Goal: Download file/media

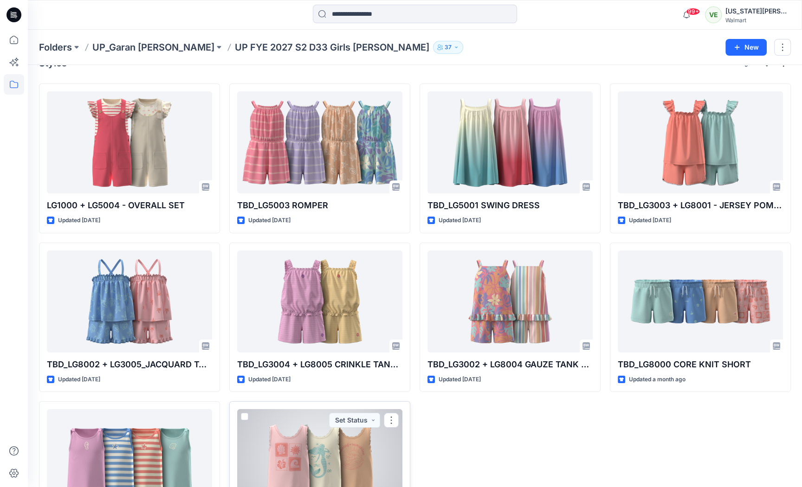
scroll to position [94, 0]
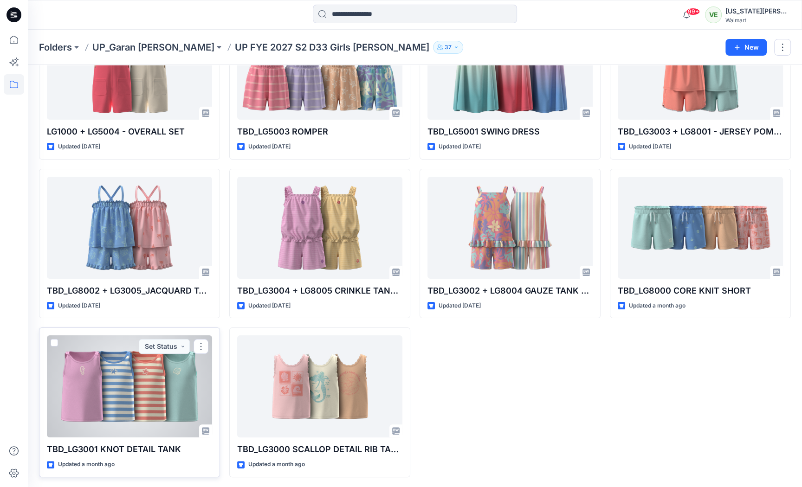
click at [182, 405] on div at bounding box center [129, 387] width 165 height 102
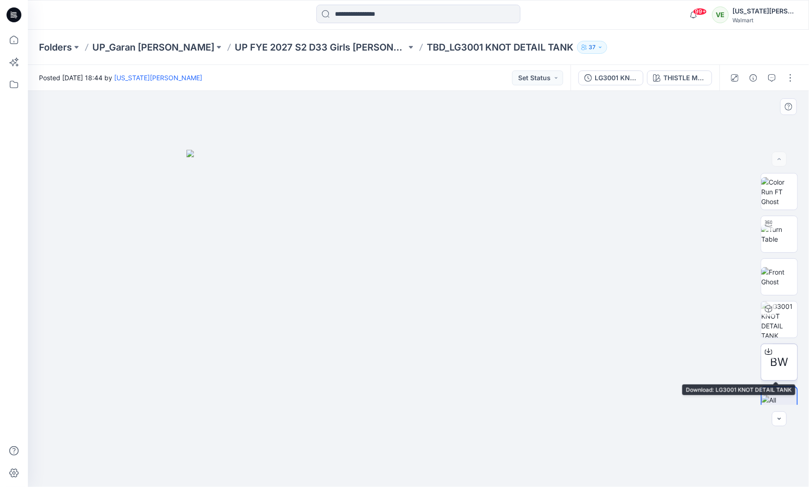
click at [771, 349] on div at bounding box center [769, 351] width 15 height 15
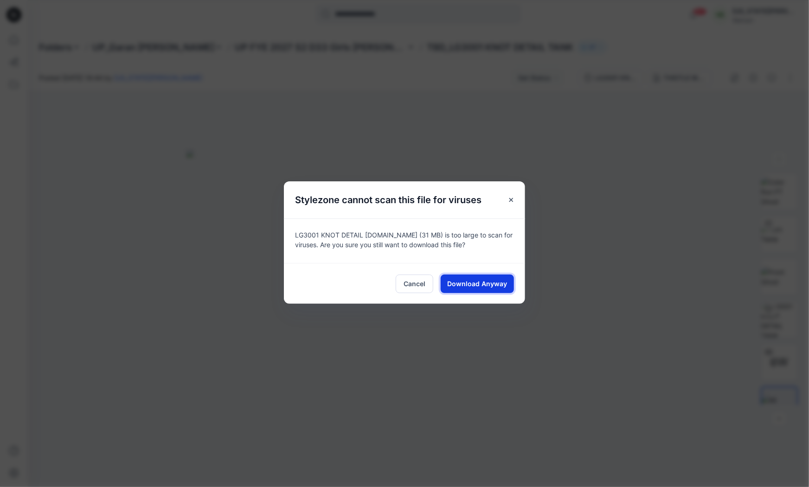
click at [447, 285] on button "Download Anyway" at bounding box center [477, 284] width 73 height 19
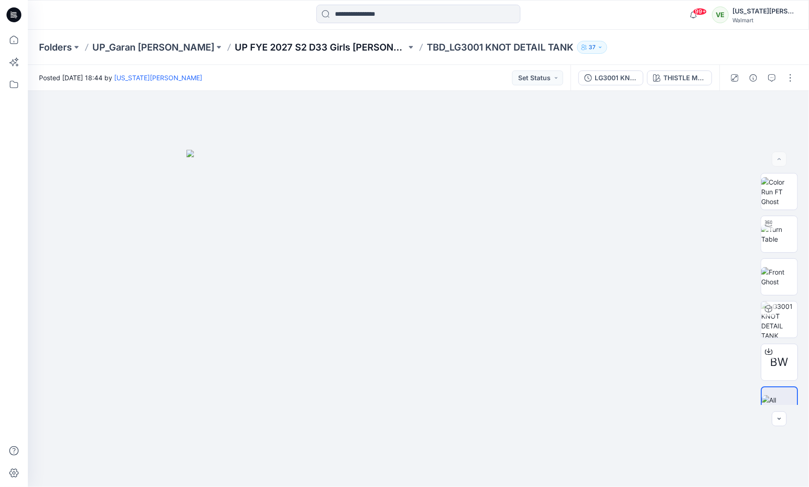
click at [310, 45] on p "UP FYE 2027 S2 D33 Girls Littles" at bounding box center [321, 47] width 172 height 13
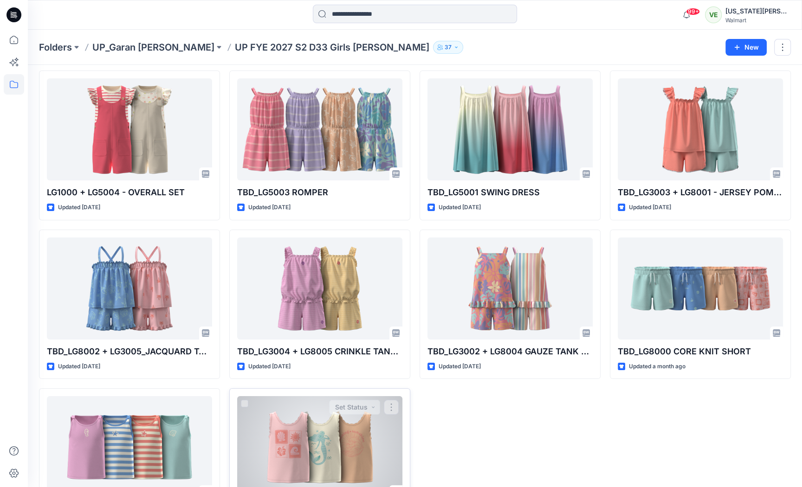
scroll to position [94, 0]
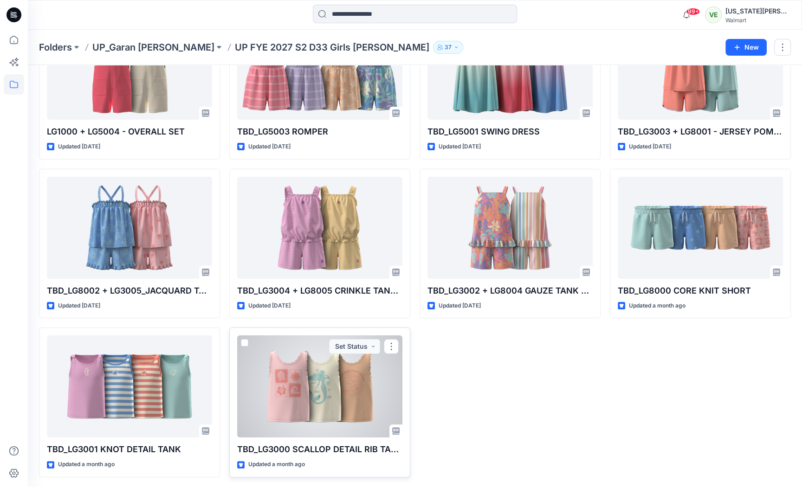
click at [336, 374] on div at bounding box center [319, 387] width 165 height 102
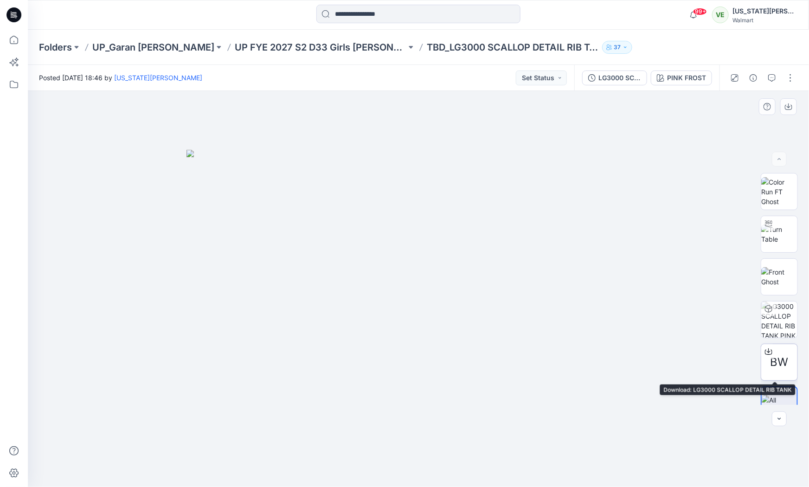
click at [765, 352] on icon at bounding box center [768, 351] width 7 height 7
click at [313, 51] on p "UP FYE 2027 S2 D33 Girls Littles" at bounding box center [321, 47] width 172 height 13
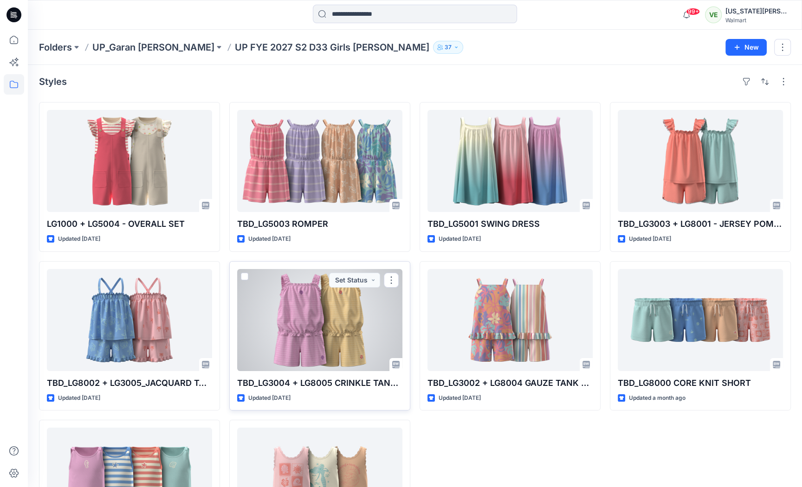
scroll to position [94, 0]
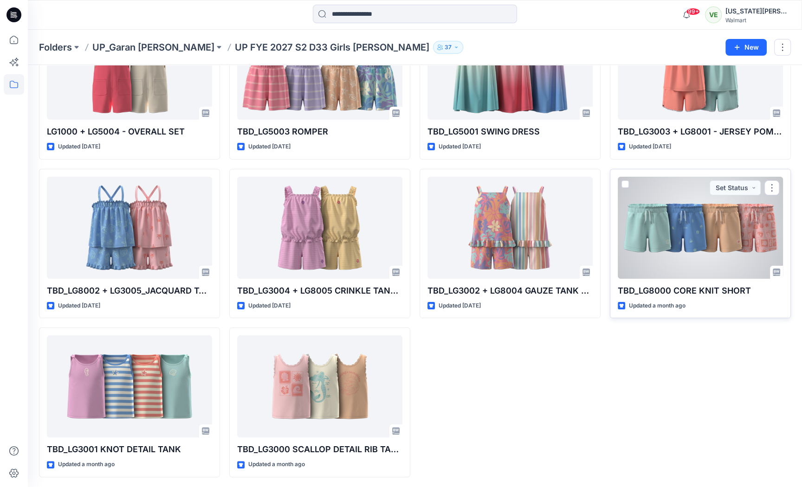
click at [640, 218] on div at bounding box center [700, 228] width 165 height 102
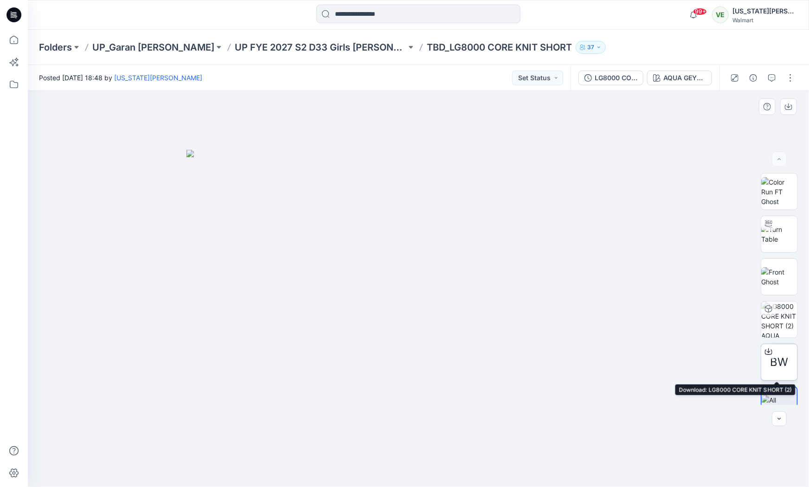
click at [768, 348] on icon at bounding box center [768, 351] width 7 height 7
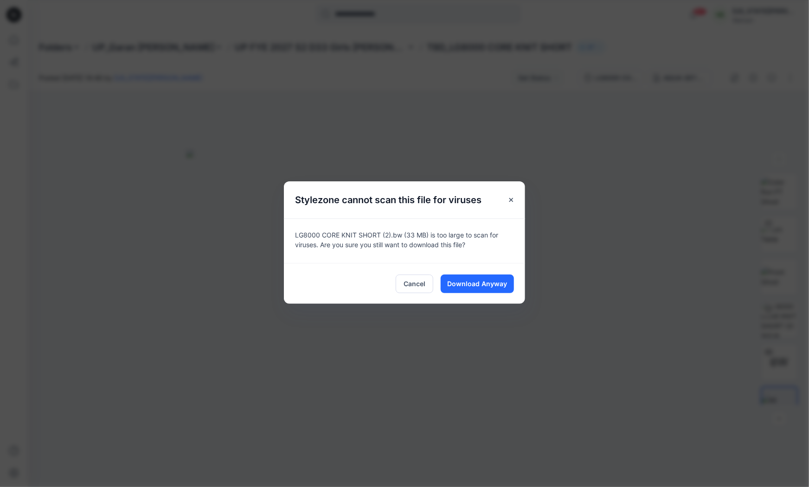
click at [465, 293] on div "Cancel Download Anyway" at bounding box center [404, 283] width 241 height 41
click at [468, 280] on span "Download Anyway" at bounding box center [478, 284] width 60 height 10
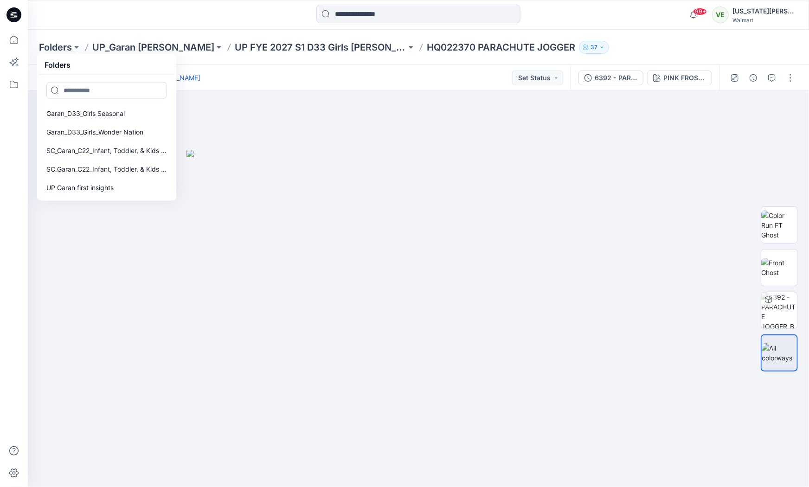
click at [250, 50] on p "UP FYE 2027 S1 D33 Girls [PERSON_NAME]" at bounding box center [321, 47] width 172 height 13
